Goal: Transaction & Acquisition: Purchase product/service

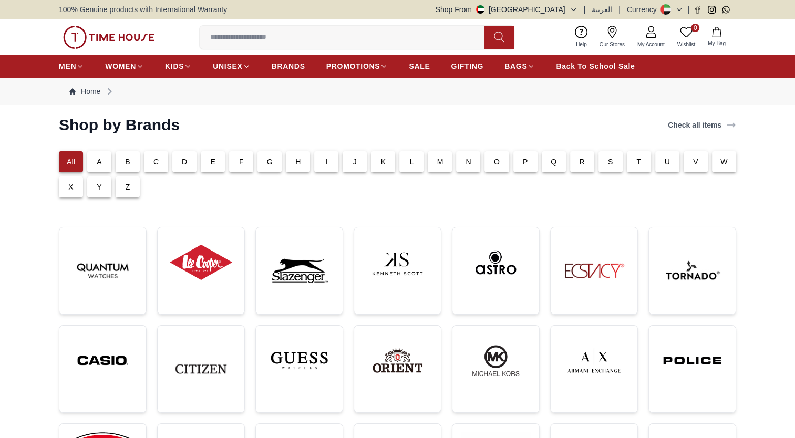
click at [637, 166] on p "T" at bounding box center [638, 162] width 5 height 11
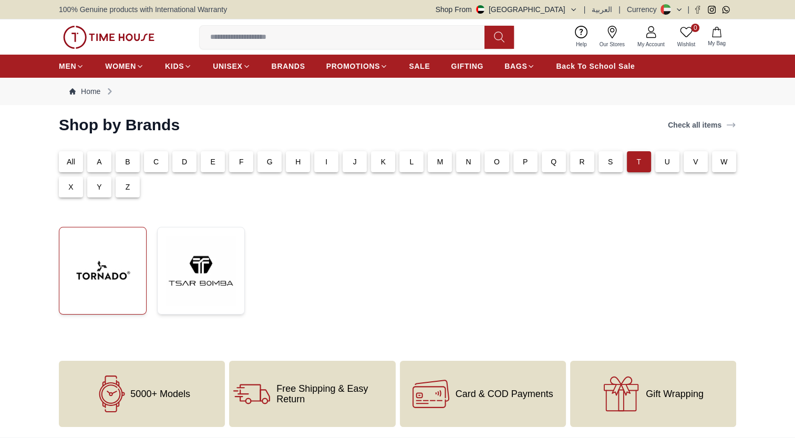
click at [98, 241] on img at bounding box center [103, 271] width 70 height 70
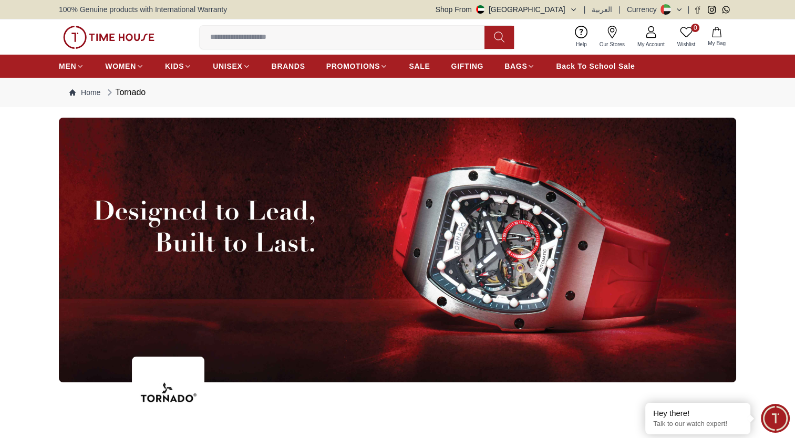
click at [253, 43] on input at bounding box center [346, 37] width 293 height 21
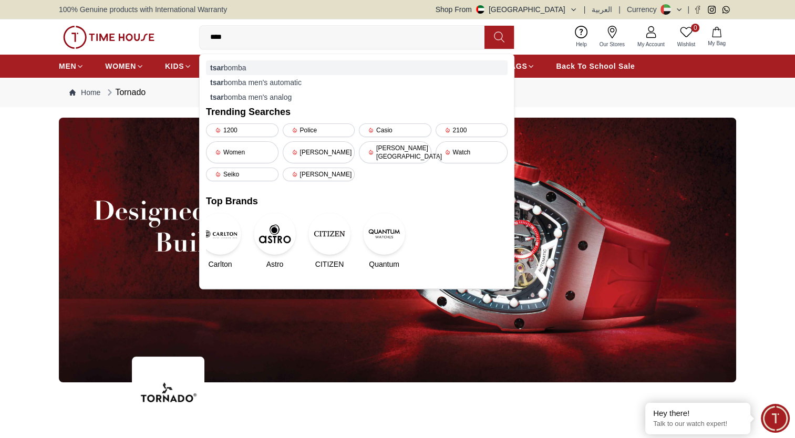
type input "****"
click at [237, 66] on div "tsar bomba" at bounding box center [357, 67] width 302 height 15
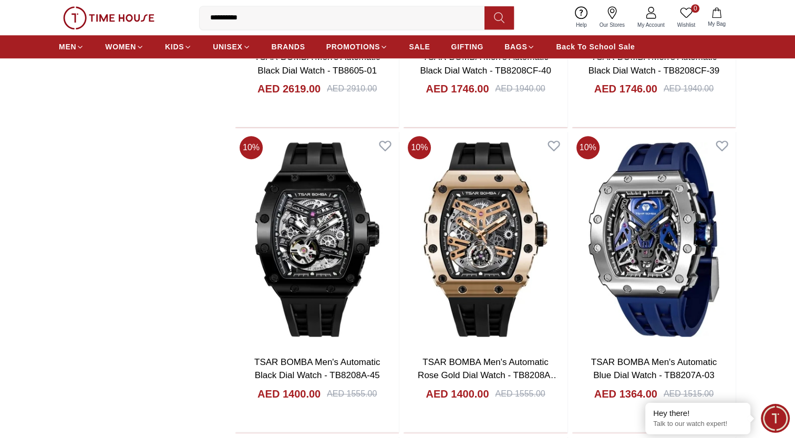
scroll to position [998, 0]
